Goal: Transaction & Acquisition: Purchase product/service

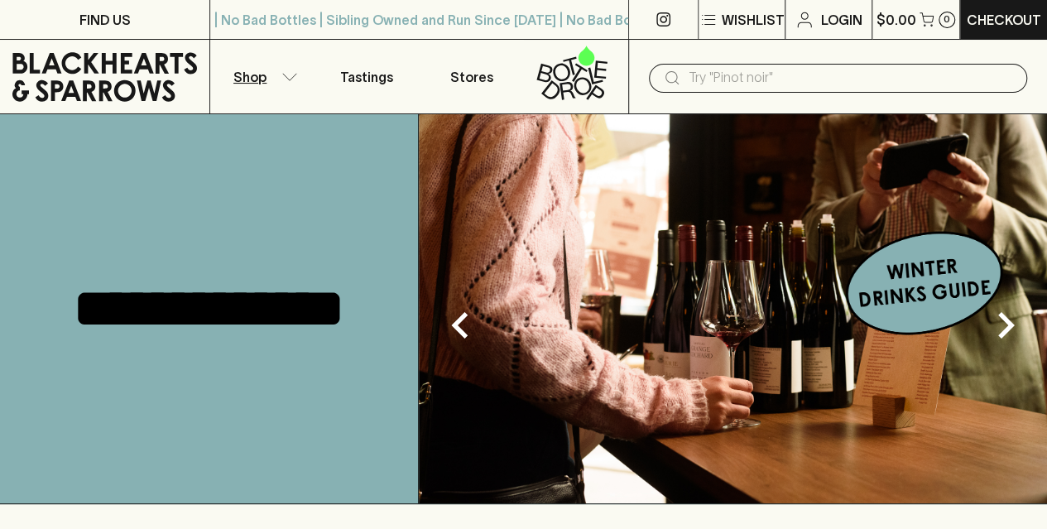
click at [286, 69] on button "Shop" at bounding box center [262, 77] width 104 height 74
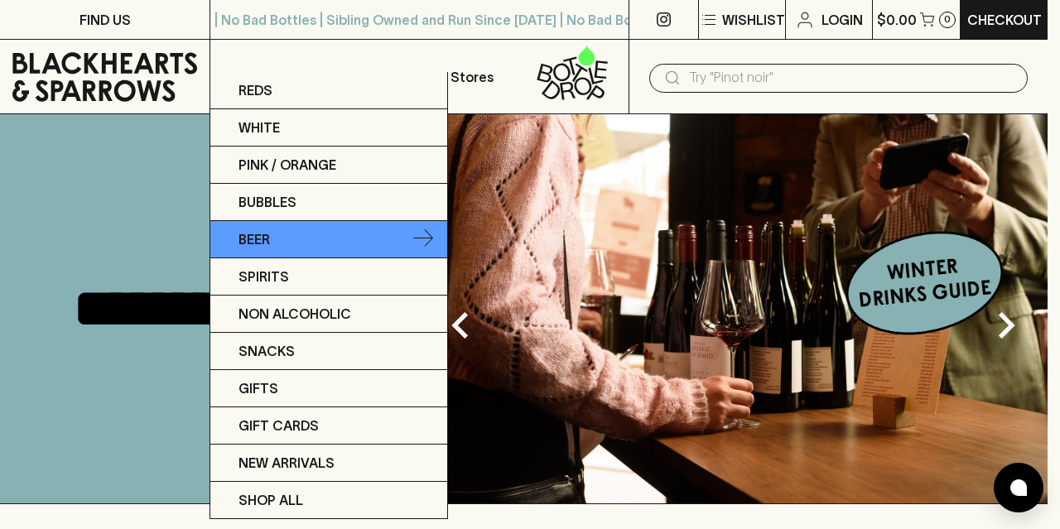
click at [271, 231] on link "Beer" at bounding box center [328, 239] width 237 height 37
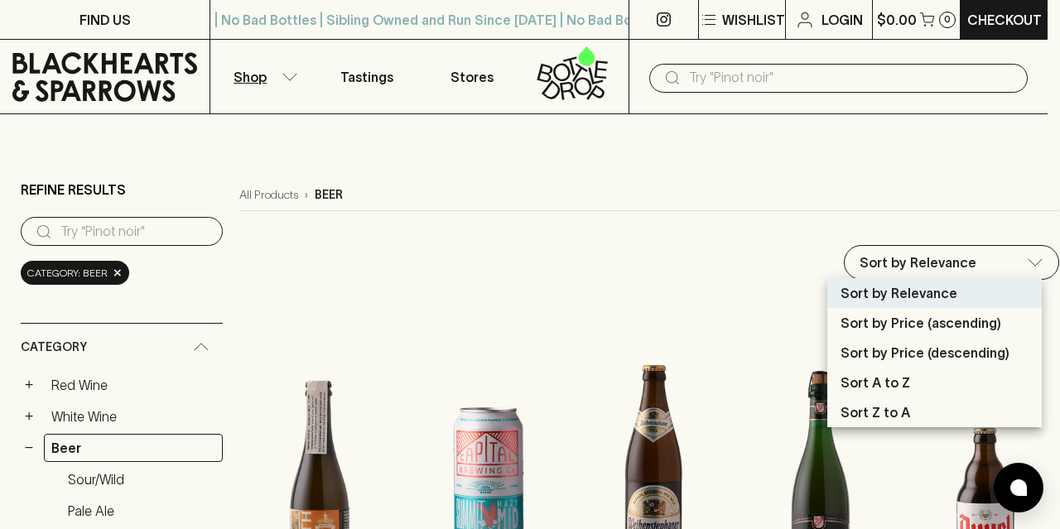
click at [965, 330] on p "Sort by Price (ascending)" at bounding box center [920, 323] width 161 height 20
type input "price:asc"
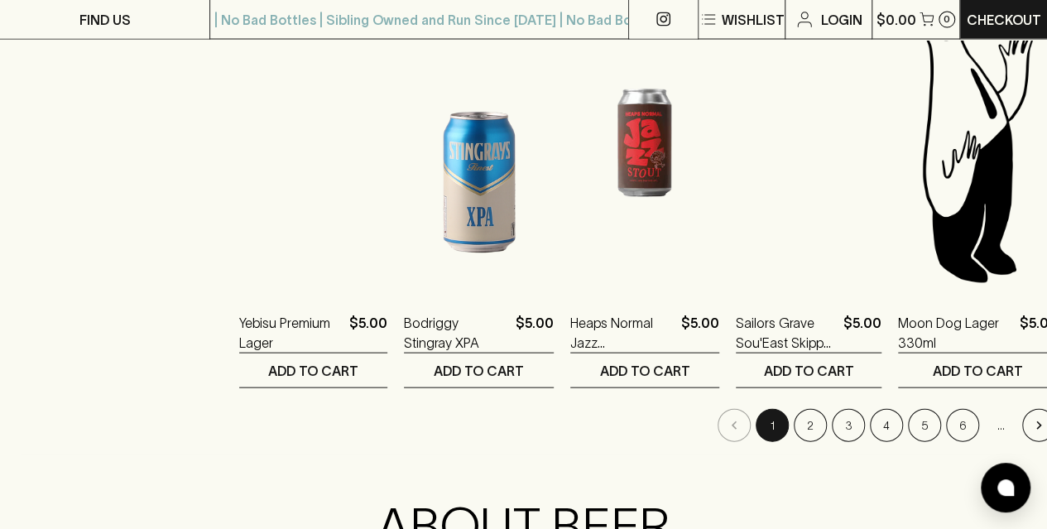
scroll to position [1656, 0]
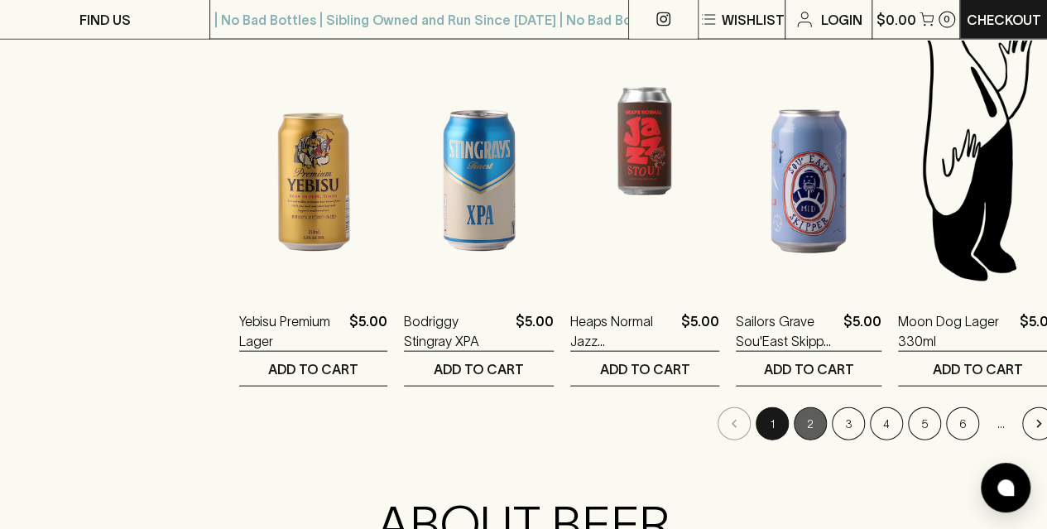
click at [805, 426] on button "2" at bounding box center [810, 423] width 33 height 33
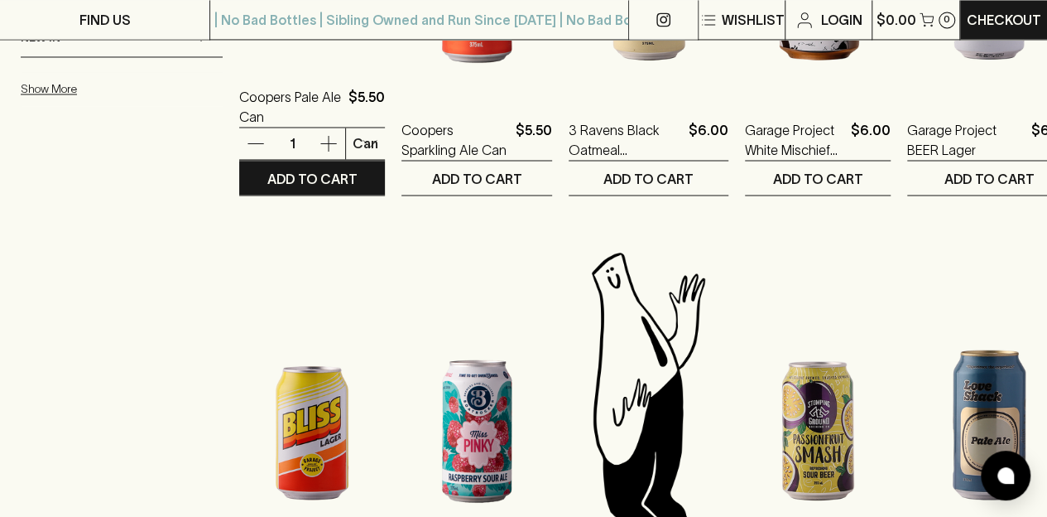
scroll to position [1656, 0]
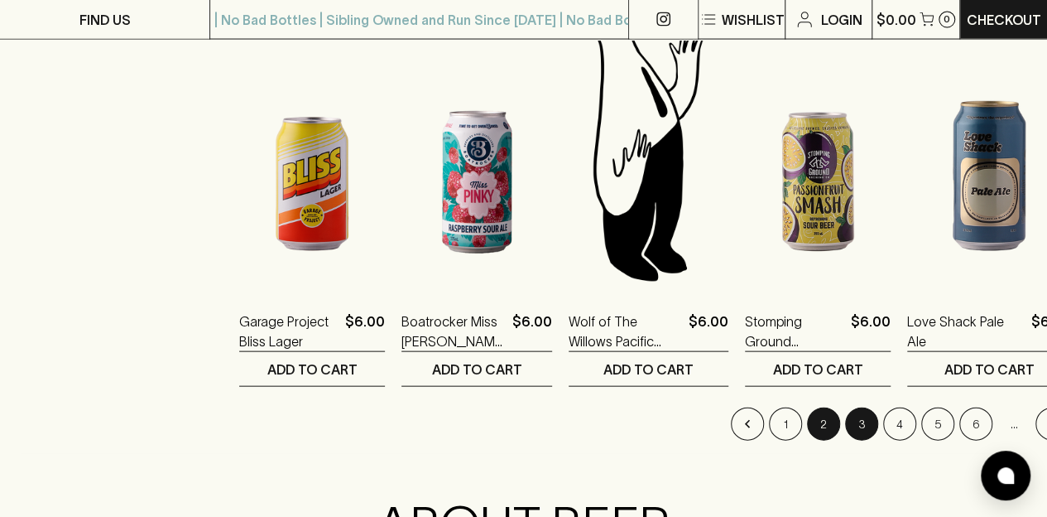
click at [845, 431] on button "3" at bounding box center [861, 423] width 33 height 33
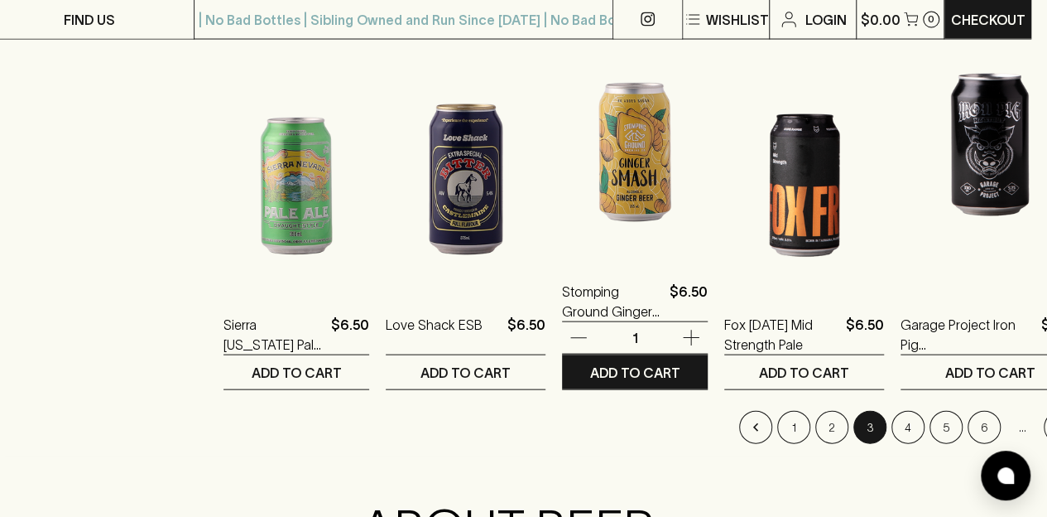
scroll to position [1656, 16]
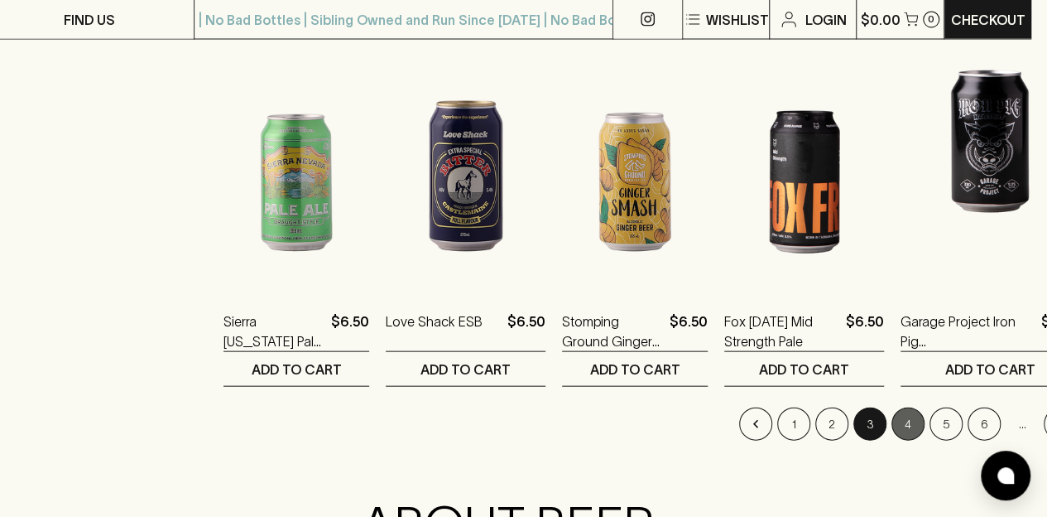
click at [892, 421] on button "4" at bounding box center [908, 423] width 33 height 33
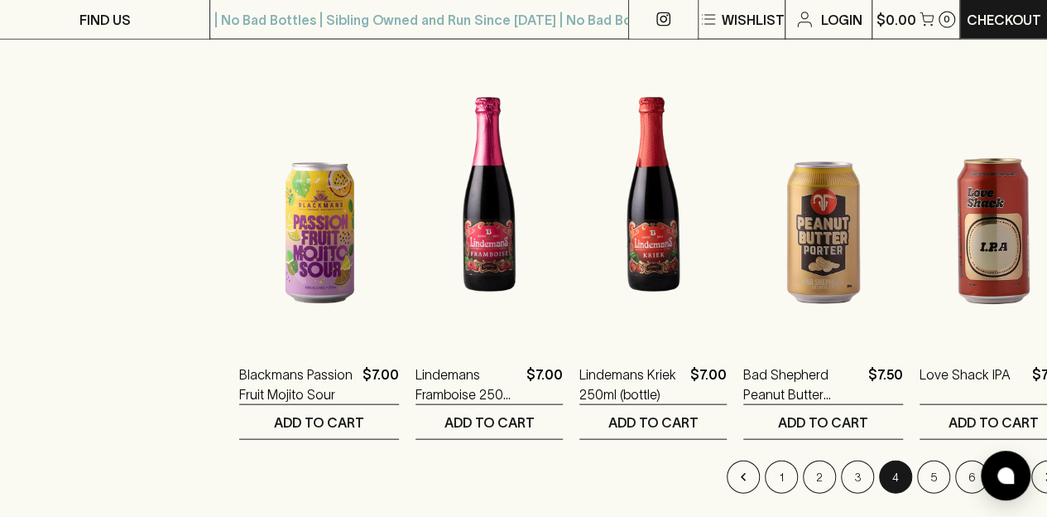
scroll to position [1739, 0]
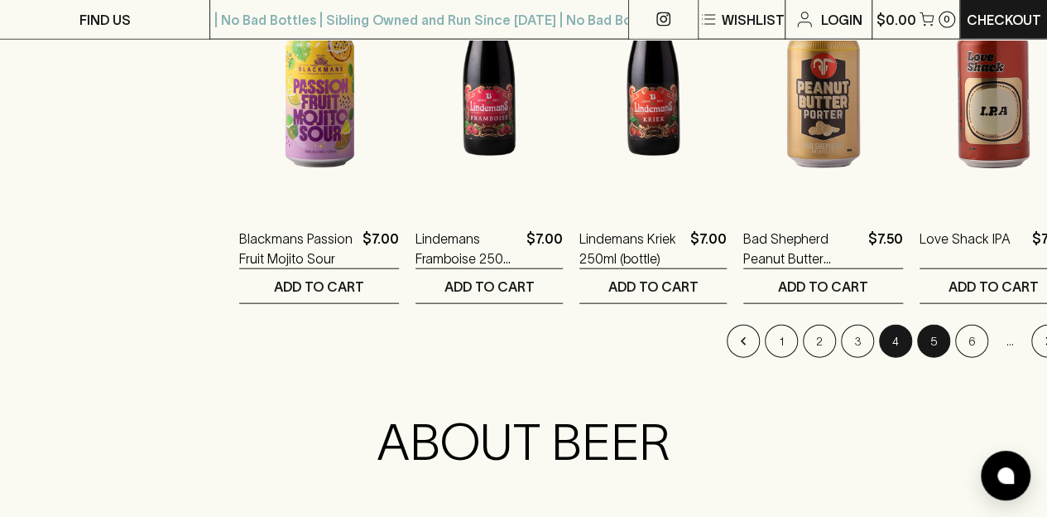
click at [931, 340] on button "5" at bounding box center [933, 341] width 33 height 33
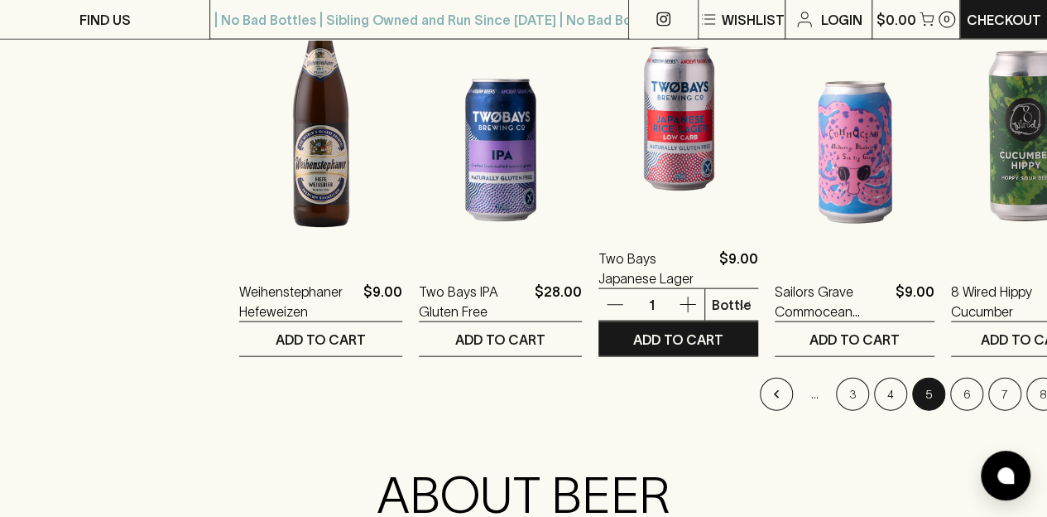
scroll to position [1821, 0]
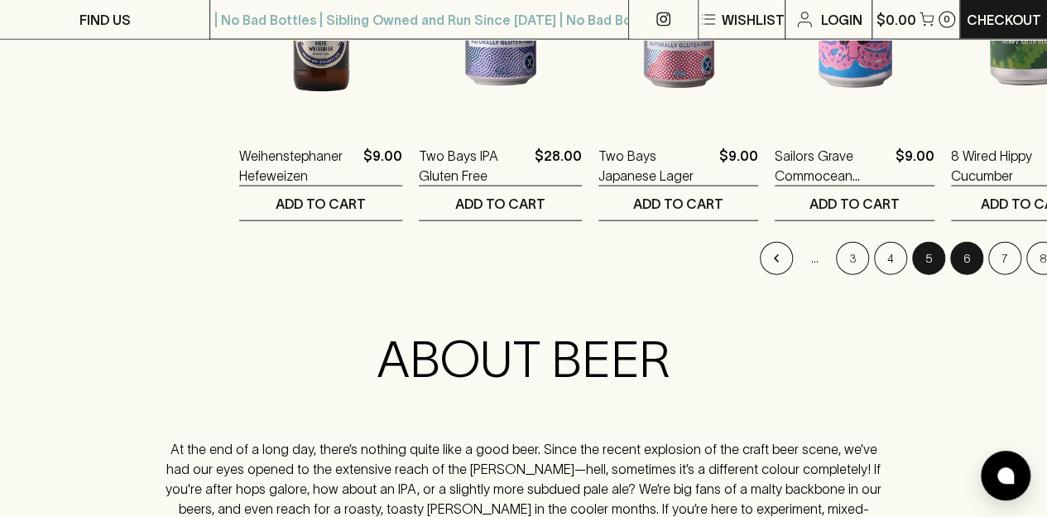
click at [950, 252] on button "6" at bounding box center [966, 258] width 33 height 33
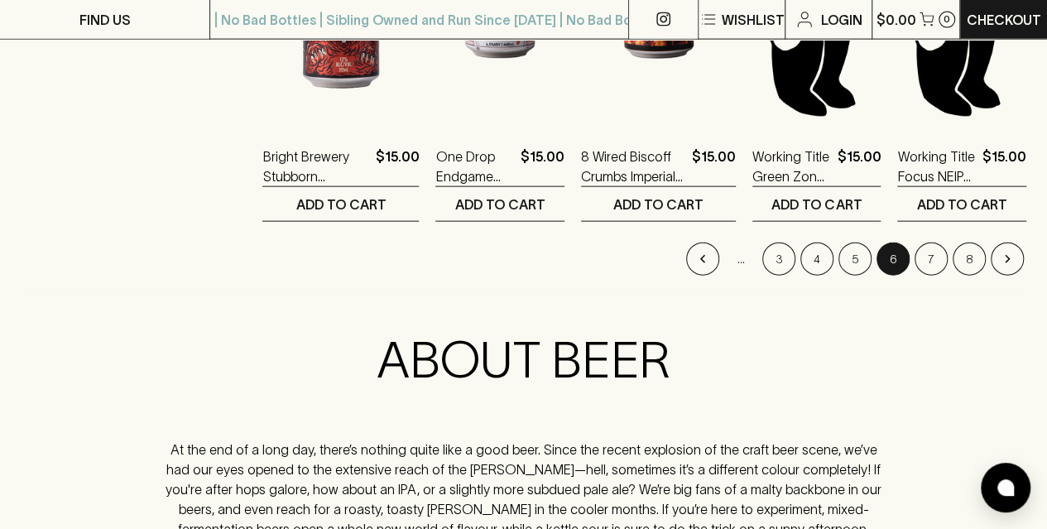
scroll to position [1821, 0]
click at [927, 259] on button "7" at bounding box center [931, 258] width 33 height 33
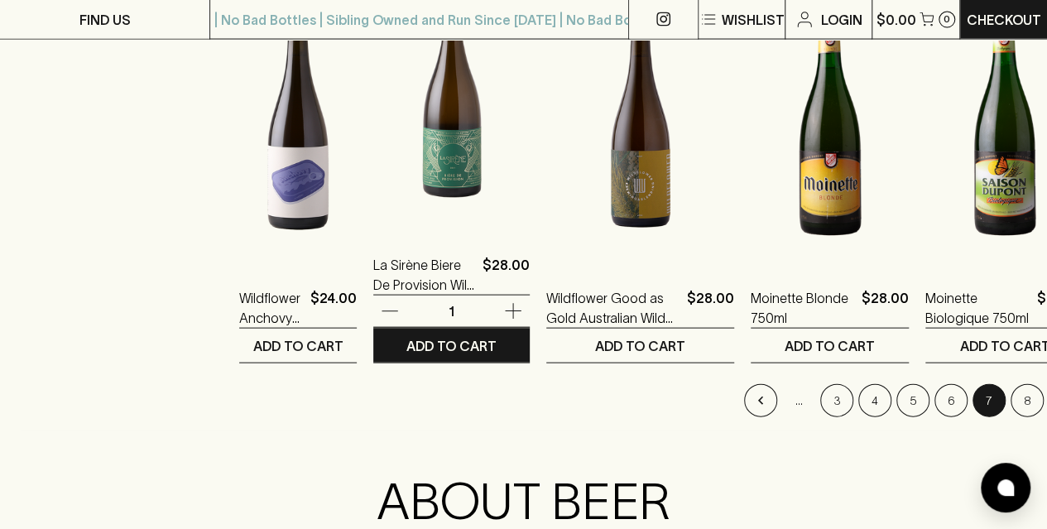
scroll to position [1739, 0]
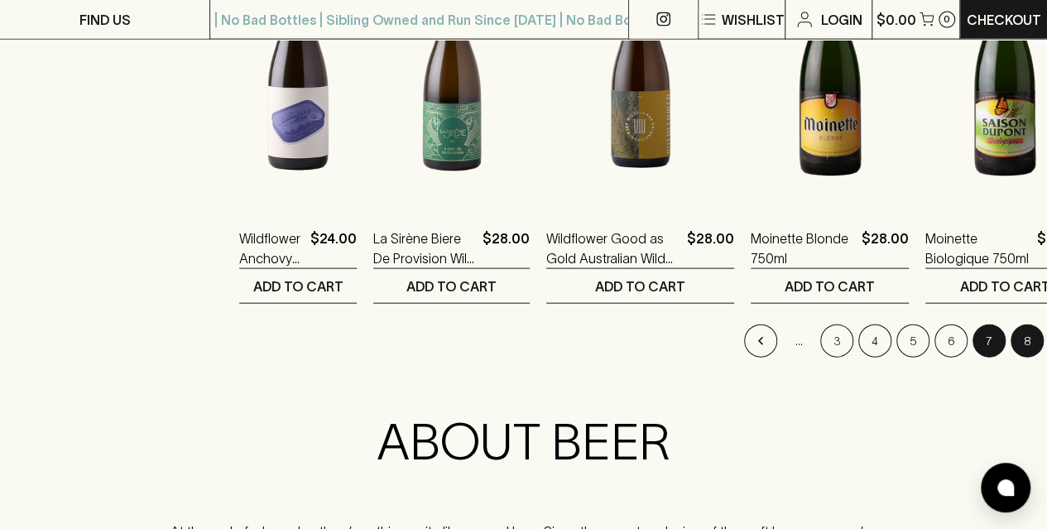
click at [1011, 340] on button "8" at bounding box center [1027, 341] width 33 height 33
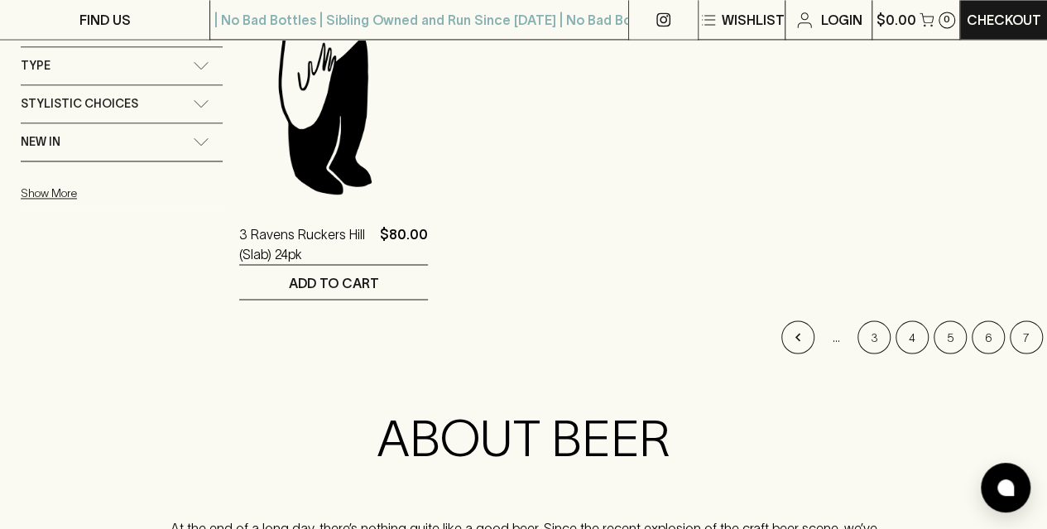
scroll to position [1490, 0]
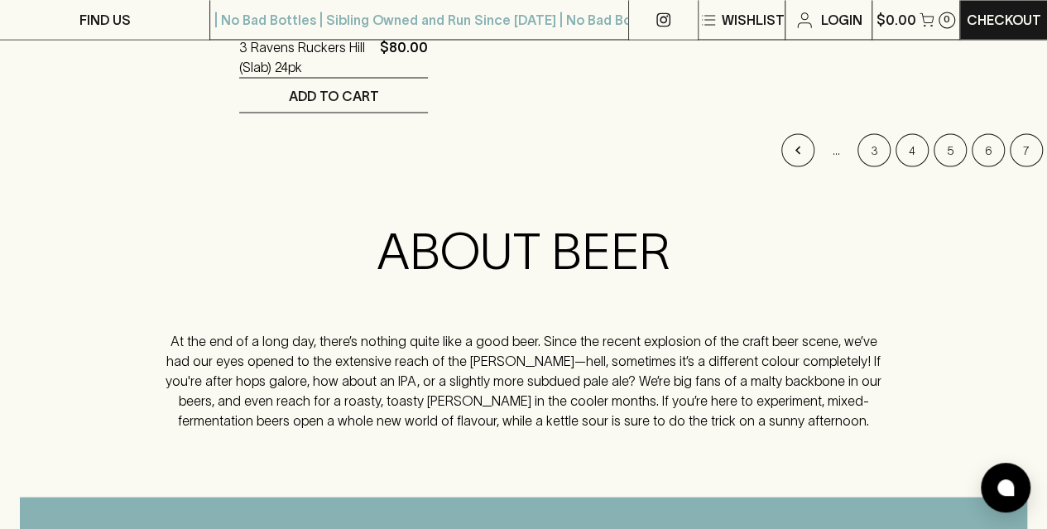
click at [790, 154] on icon "Go to previous page" at bounding box center [798, 150] width 17 height 17
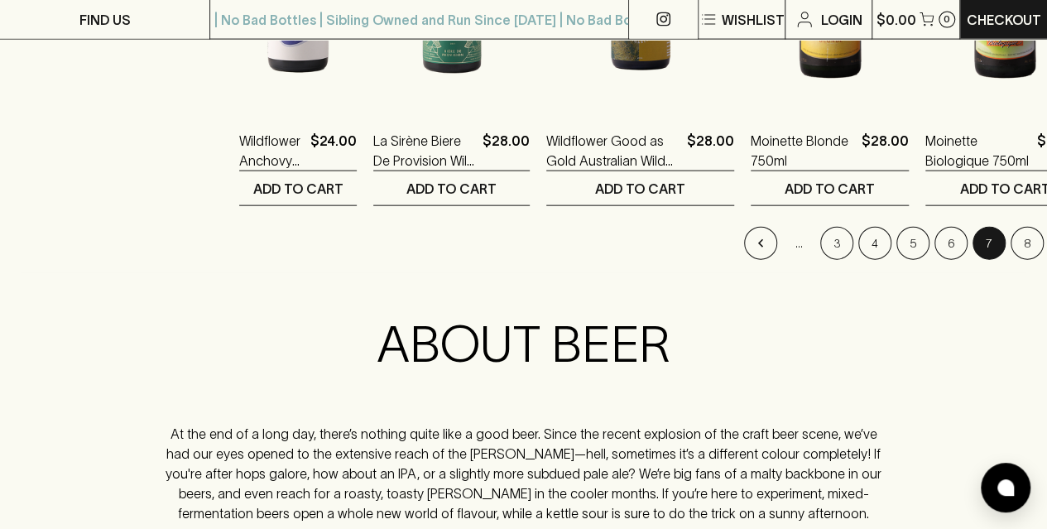
scroll to position [1821, 0]
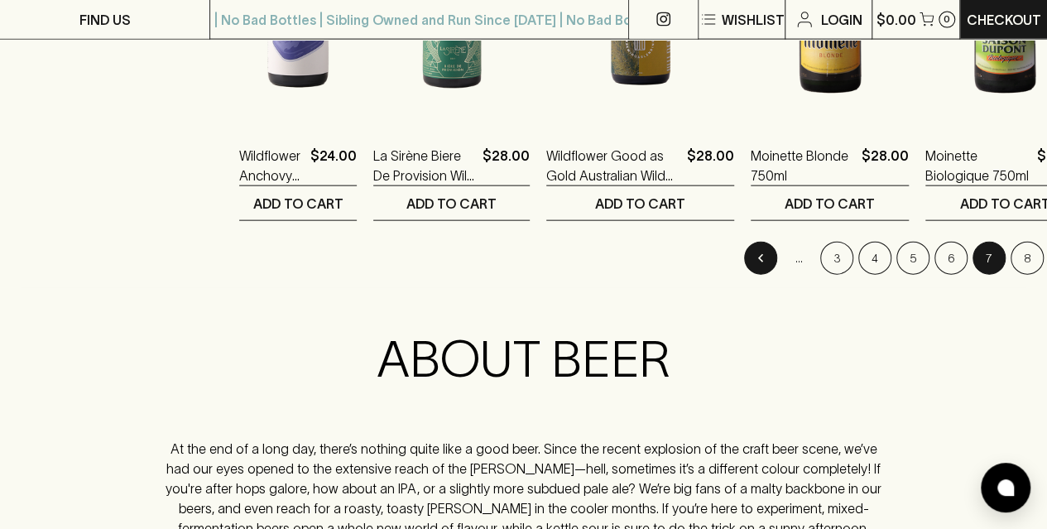
click at [753, 254] on icon "Go to previous page" at bounding box center [761, 258] width 17 height 17
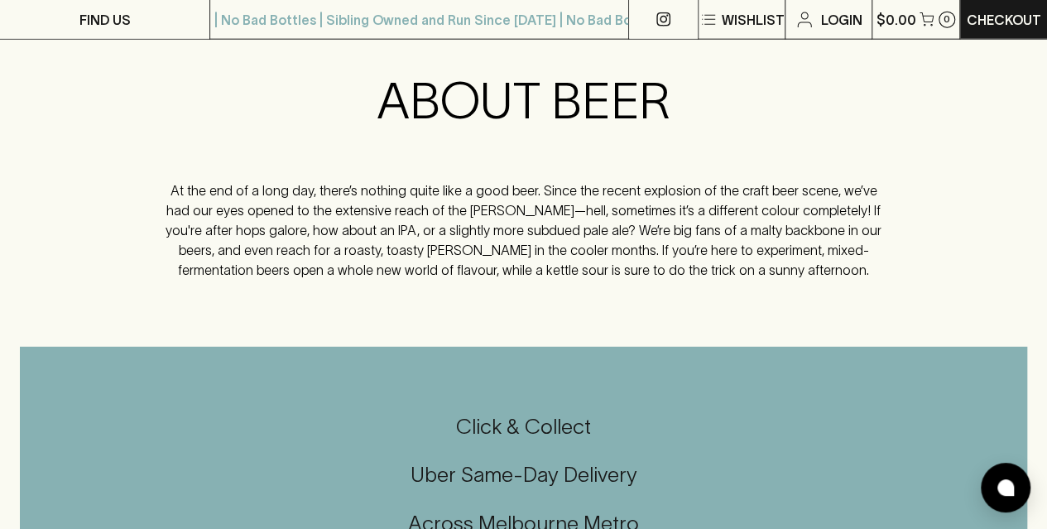
scroll to position [1904, 0]
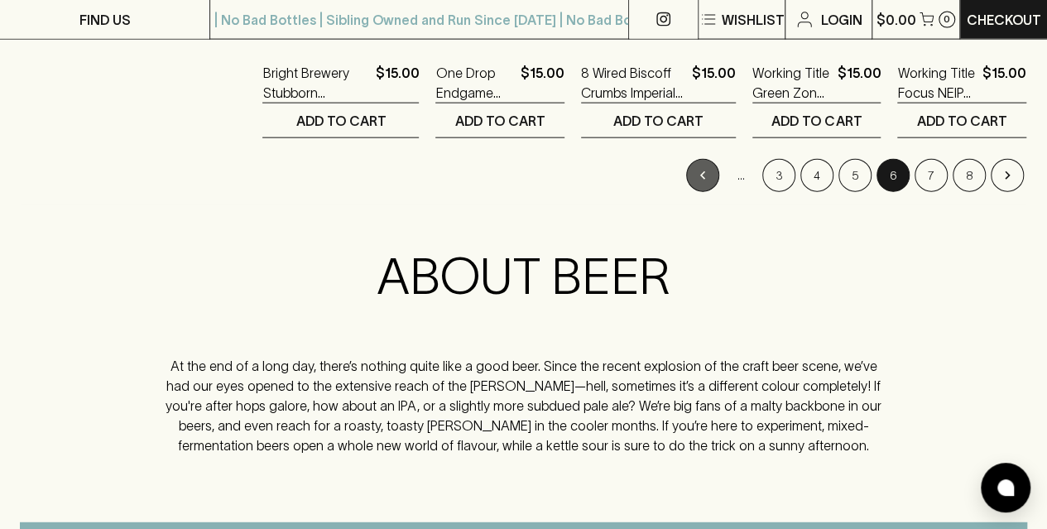
click at [707, 180] on button "Go to previous page" at bounding box center [702, 175] width 33 height 33
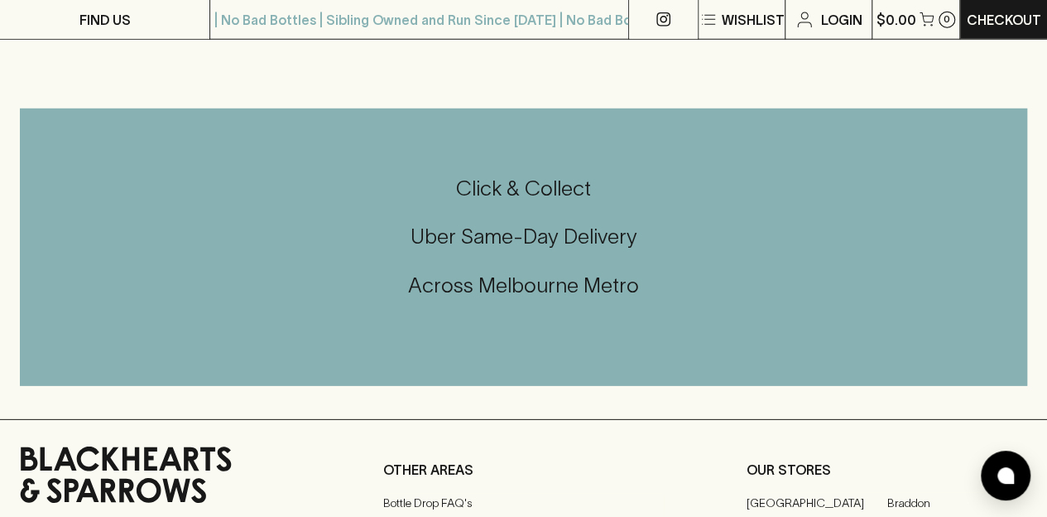
scroll to position [1821, 0]
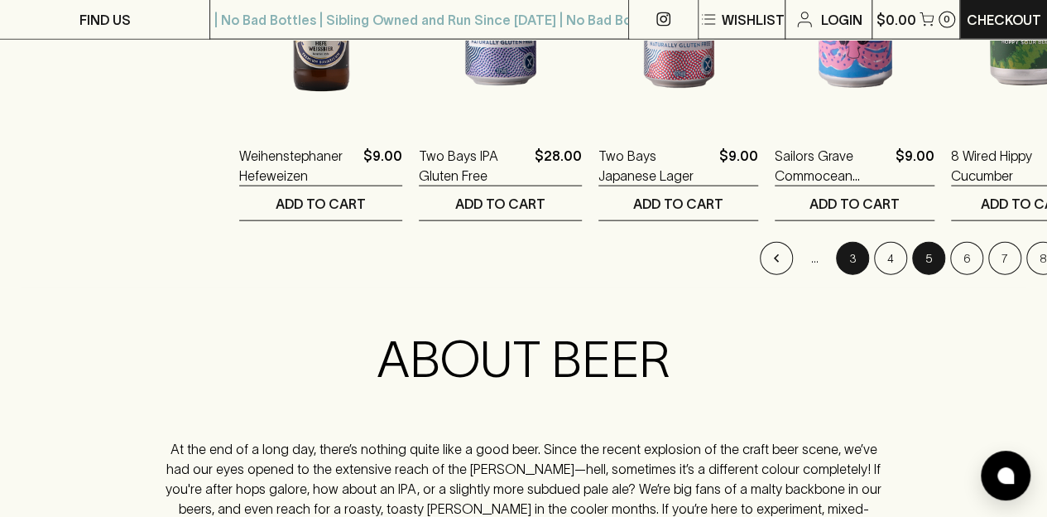
click at [844, 253] on button "3" at bounding box center [852, 258] width 33 height 33
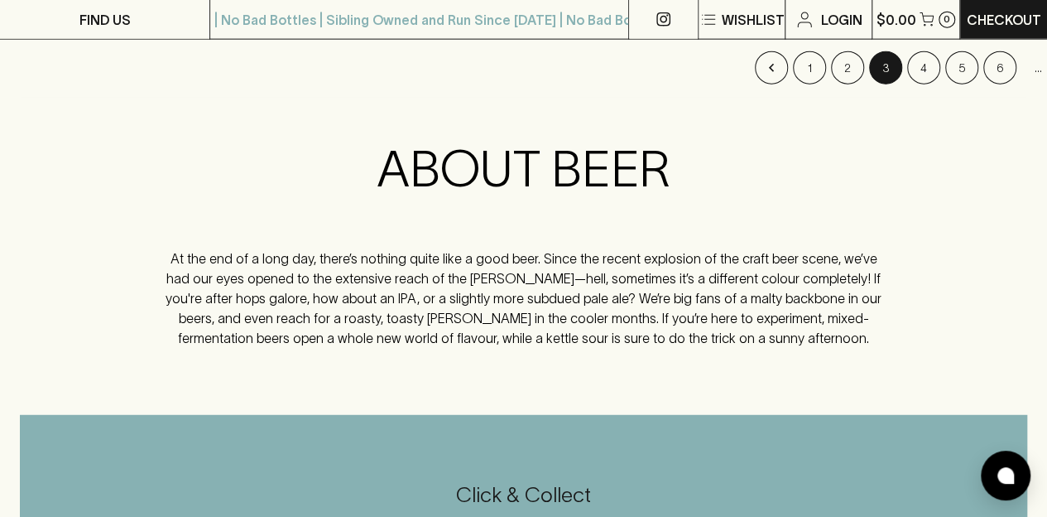
scroll to position [1987, 0]
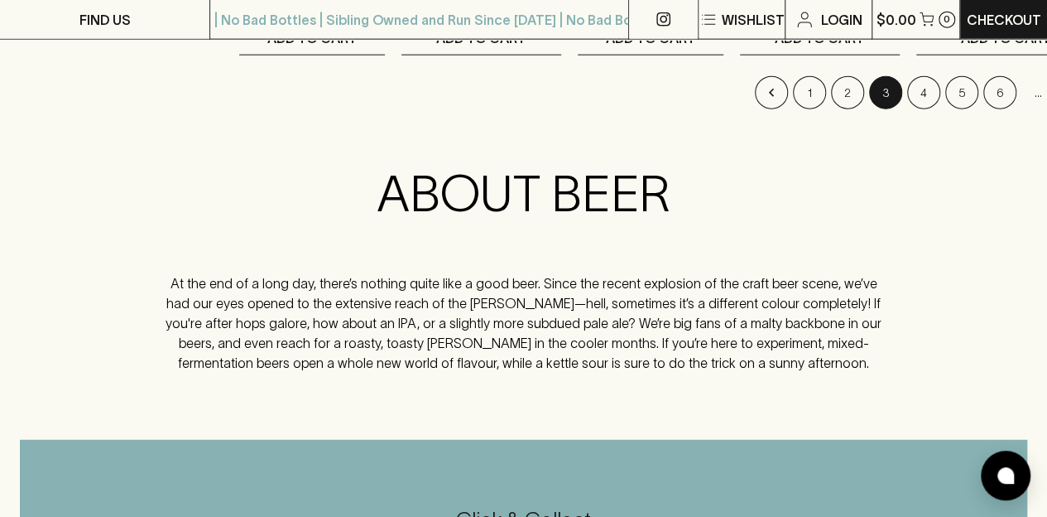
click at [793, 94] on button "1" at bounding box center [809, 92] width 33 height 33
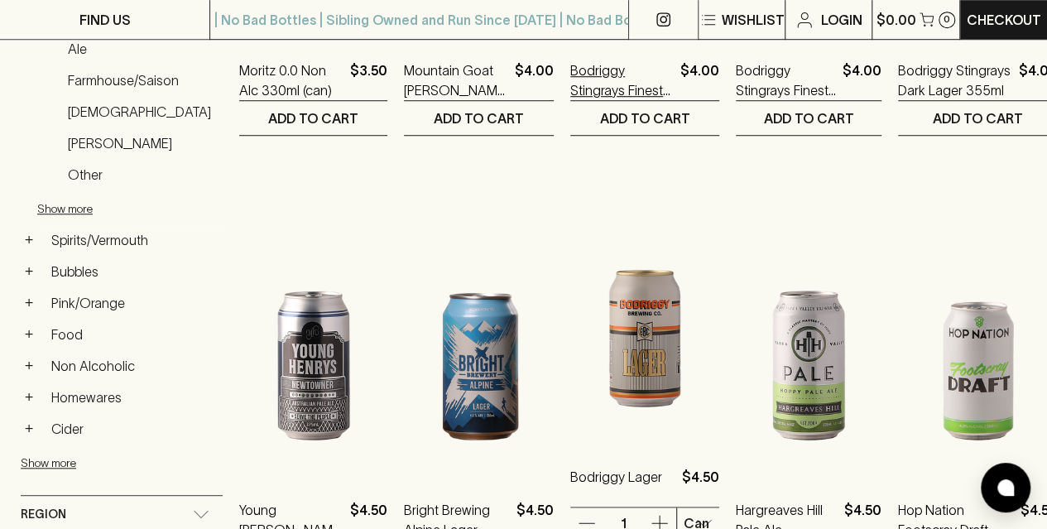
scroll to position [745, 0]
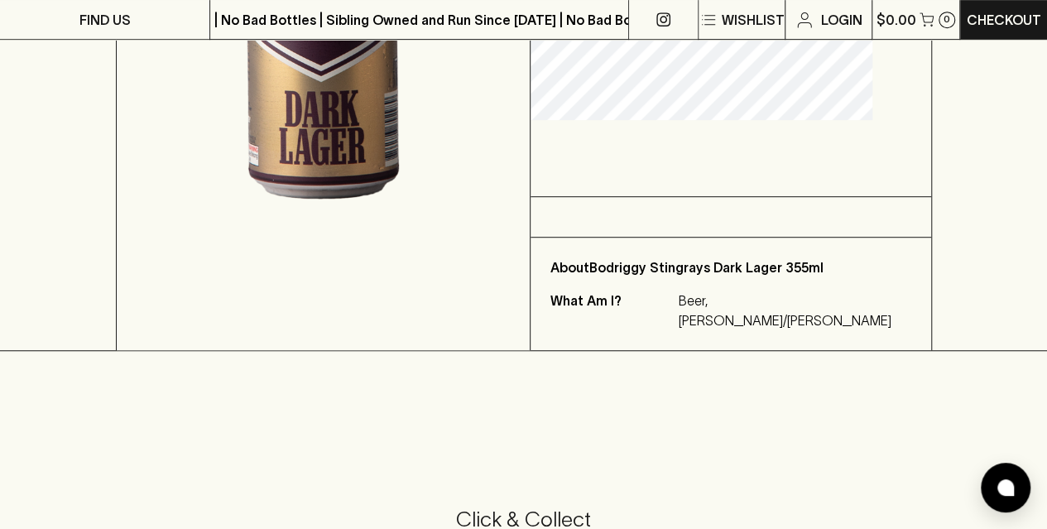
scroll to position [166, 0]
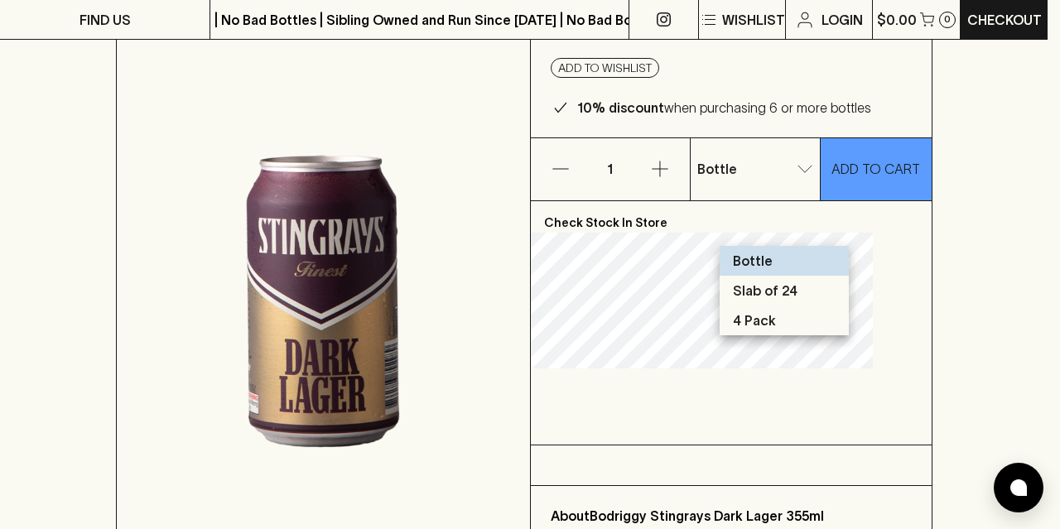
click at [753, 329] on p "4 Pack" at bounding box center [754, 320] width 43 height 20
type input "2"
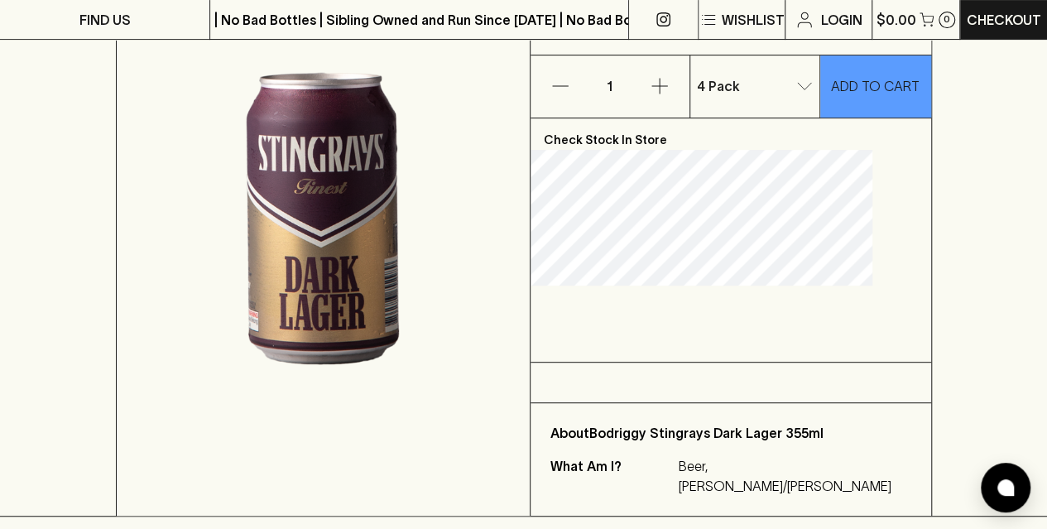
scroll to position [414, 0]
